Goal: Information Seeking & Learning: Learn about a topic

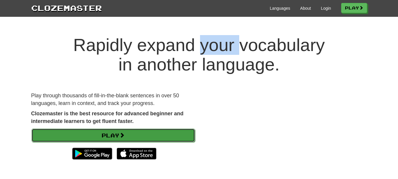
click at [143, 139] on link "Play" at bounding box center [114, 135] width 164 height 14
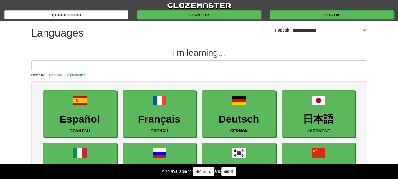
select select "*******"
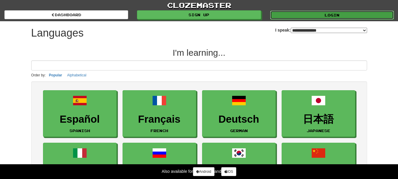
click at [325, 18] on link "Login" at bounding box center [332, 15] width 124 height 9
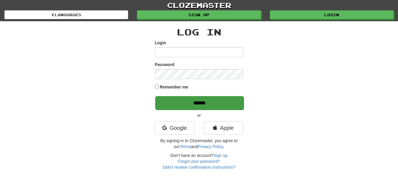
type input "*****"
click at [189, 98] on input "******" at bounding box center [199, 103] width 88 height 14
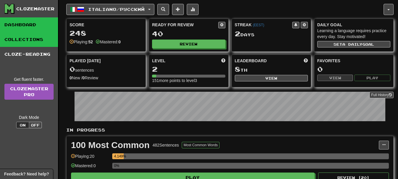
click at [22, 43] on link "Collections" at bounding box center [29, 39] width 58 height 15
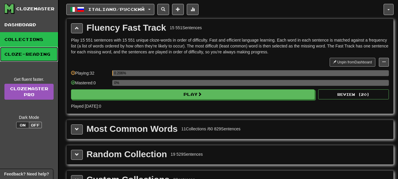
click at [26, 51] on link "Cloze-Reading" at bounding box center [29, 54] width 58 height 15
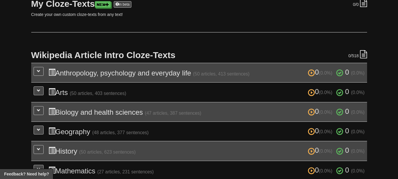
scroll to position [95, 0]
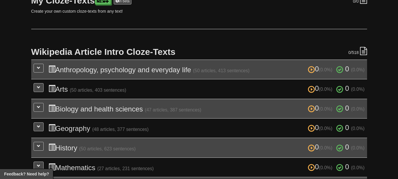
click at [73, 132] on h3 "0 (0.0%) 0 (0.0%) Geography (48 articles, 377 sentences) 0 (0.0%) 0 (0.0%)" at bounding box center [206, 128] width 316 height 9
click at [36, 128] on button at bounding box center [39, 126] width 10 height 9
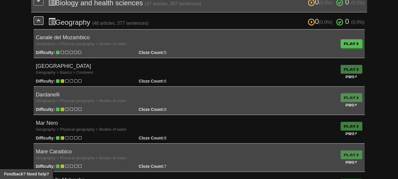
scroll to position [209, 0]
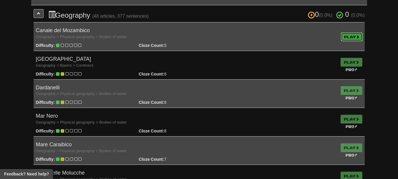
click at [353, 36] on link "Play" at bounding box center [352, 36] width 22 height 9
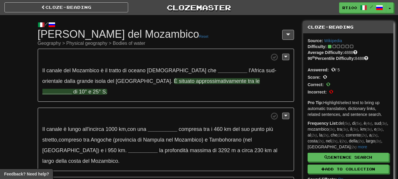
click at [72, 89] on strong "__________" at bounding box center [56, 92] width 29 height 6
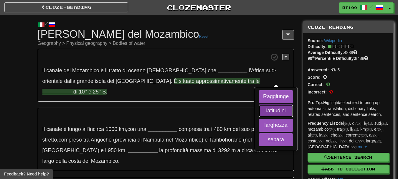
click at [259, 108] on button "latitudini" at bounding box center [276, 110] width 34 height 13
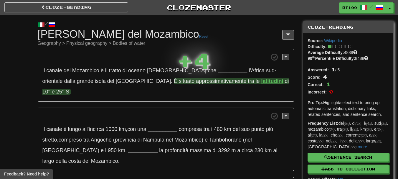
click at [188, 71] on div "+ 4" at bounding box center [194, 60] width 34 height 29
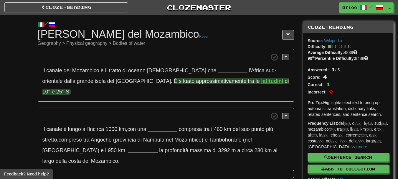
click at [218, 71] on strong "__________" at bounding box center [232, 70] width 29 height 6
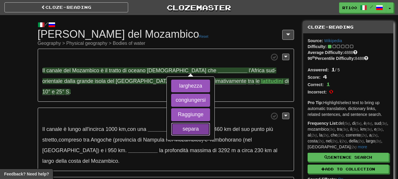
click at [190, 132] on button "separa" at bounding box center [190, 129] width 39 height 13
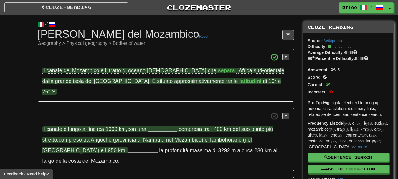
click at [166, 126] on strong "__________" at bounding box center [162, 129] width 29 height 6
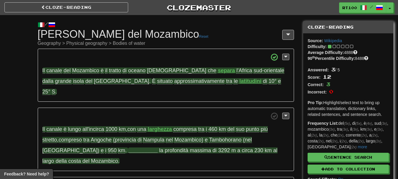
click at [128, 147] on strong "__________" at bounding box center [142, 150] width 29 height 6
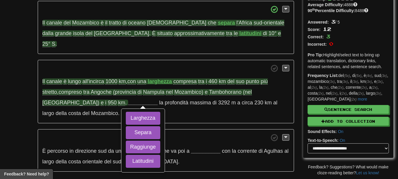
scroll to position [49, 0]
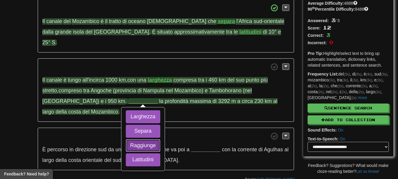
click at [126, 139] on button "Raggiunge" at bounding box center [143, 145] width 34 height 13
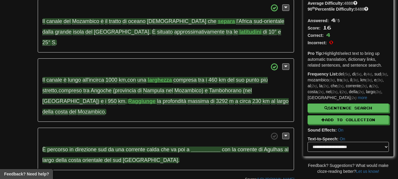
click at [203, 146] on strong "__________" at bounding box center [205, 149] width 29 height 6
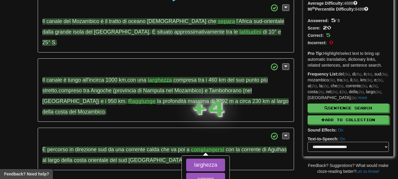
scroll to position [90, 0]
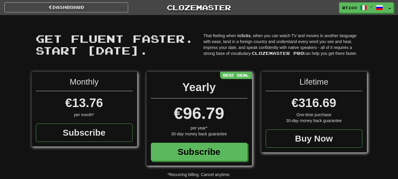
click at [74, 1] on div "Dashboard Clozemaster RT100 / Toggle Dropdown Dashboard Leaderboard Activity Fe…" at bounding box center [199, 6] width 398 height 13
click at [73, 6] on link "Dashboard" at bounding box center [66, 7] width 124 height 10
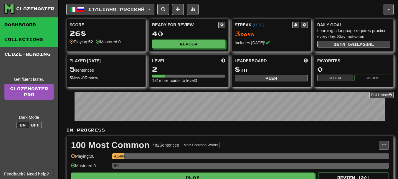
click at [27, 39] on link "Collections" at bounding box center [29, 39] width 58 height 15
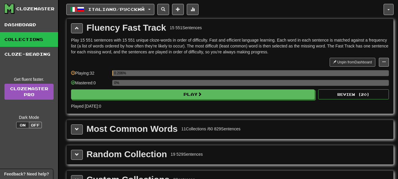
click at [147, 154] on div "Random Collection" at bounding box center [127, 154] width 80 height 9
click at [74, 154] on button at bounding box center [77, 155] width 12 height 10
